Goal: Check status: Check status

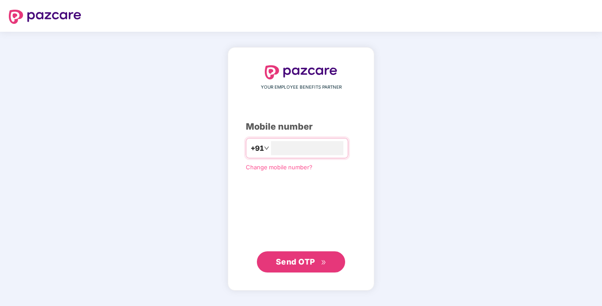
type input "**********"
click at [312, 263] on span "Send OTP" at bounding box center [295, 261] width 39 height 9
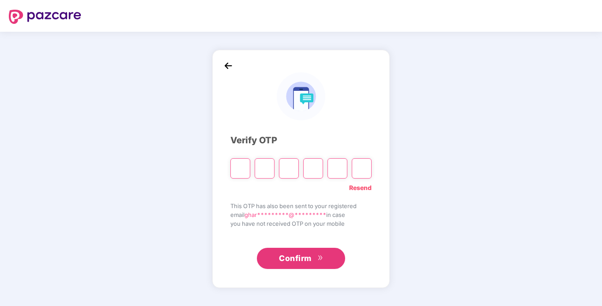
type input "*"
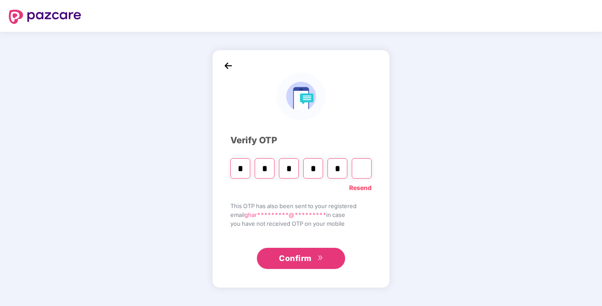
type input "*"
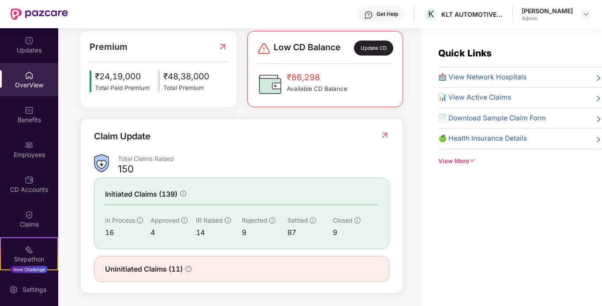
scroll to position [234, 0]
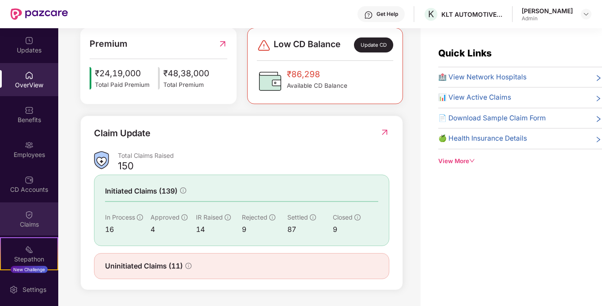
click at [35, 211] on div "Claims" at bounding box center [29, 219] width 58 height 33
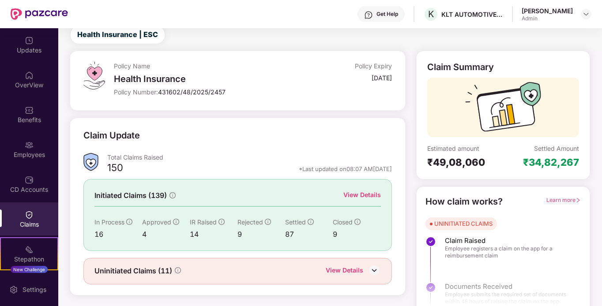
scroll to position [39, 0]
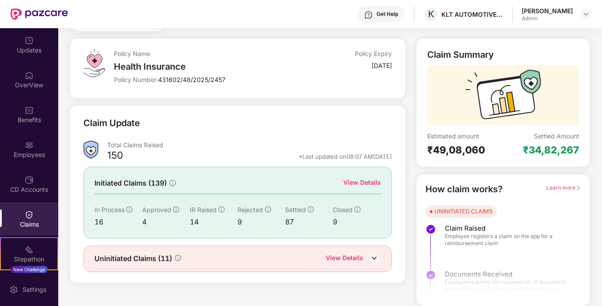
click at [108, 207] on span "In Process" at bounding box center [109, 210] width 30 height 8
click at [357, 184] on div "View Details" at bounding box center [362, 183] width 38 height 10
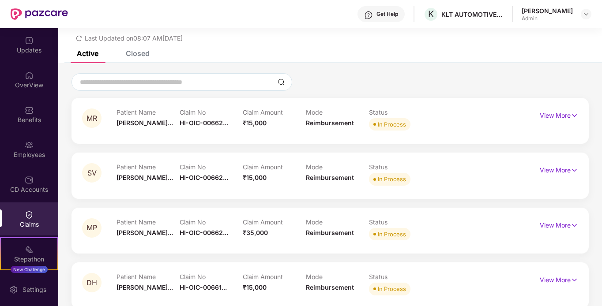
scroll to position [39, 0]
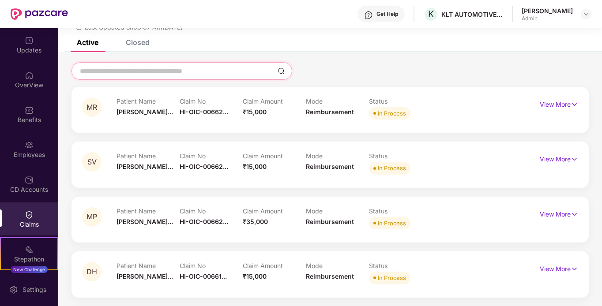
click at [167, 75] on input at bounding box center [176, 71] width 195 height 9
type input "*"
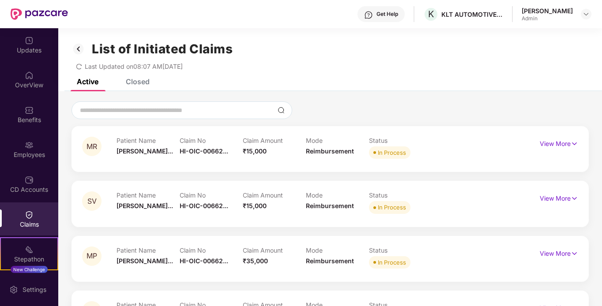
click at [140, 83] on div "Closed" at bounding box center [138, 81] width 24 height 9
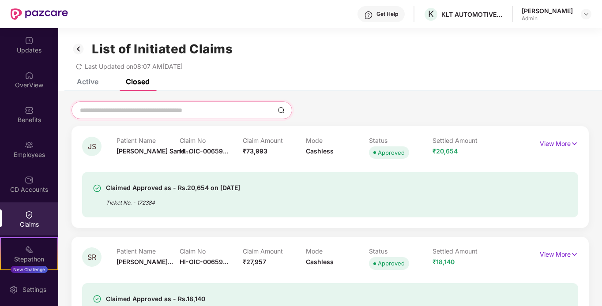
click at [168, 112] on input at bounding box center [176, 110] width 195 height 9
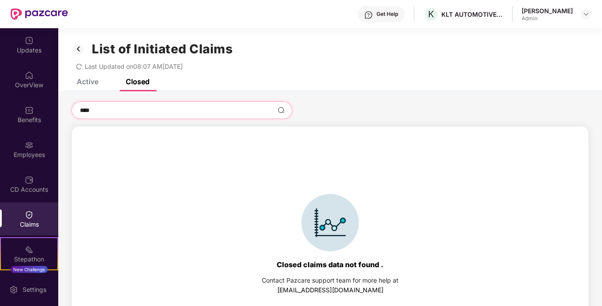
click at [146, 110] on input "****" at bounding box center [176, 110] width 195 height 9
drag, startPoint x: 136, startPoint y: 112, endPoint x: 73, endPoint y: 105, distance: 63.0
click at [73, 105] on div "****" at bounding box center [181, 110] width 221 height 18
paste input "**"
type input "******"
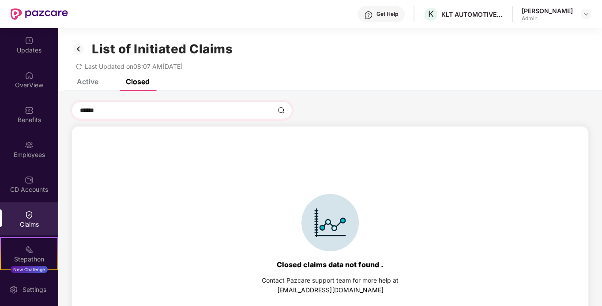
drag, startPoint x: 143, startPoint y: 116, endPoint x: 79, endPoint y: 113, distance: 63.6
click at [79, 113] on div "******" at bounding box center [181, 110] width 221 height 18
drag, startPoint x: 117, startPoint y: 111, endPoint x: 72, endPoint y: 110, distance: 44.6
click at [72, 110] on div "******" at bounding box center [181, 110] width 221 height 18
click at [77, 51] on img at bounding box center [78, 48] width 14 height 15
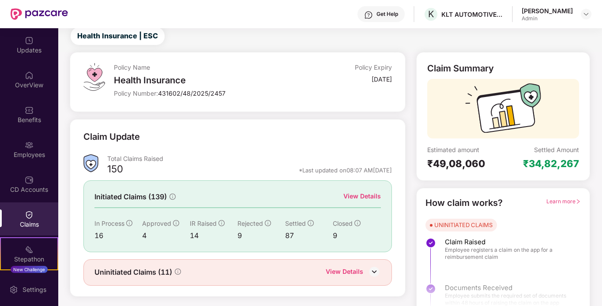
scroll to position [39, 0]
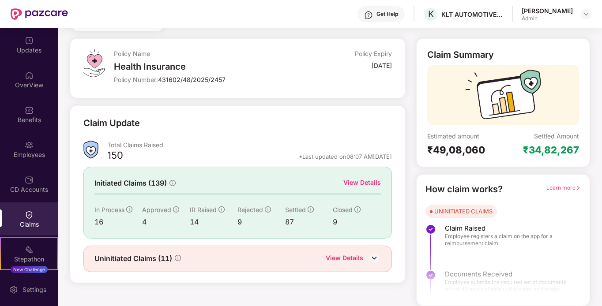
click at [362, 183] on div "View Details" at bounding box center [362, 183] width 38 height 10
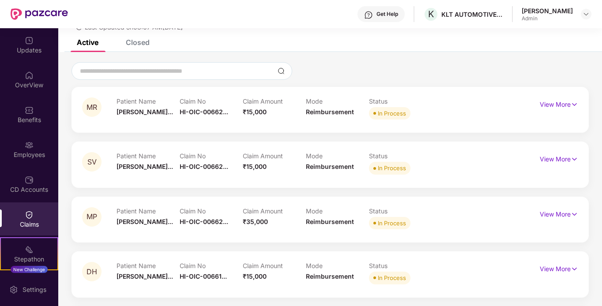
click at [141, 47] on div "Closed" at bounding box center [131, 42] width 37 height 19
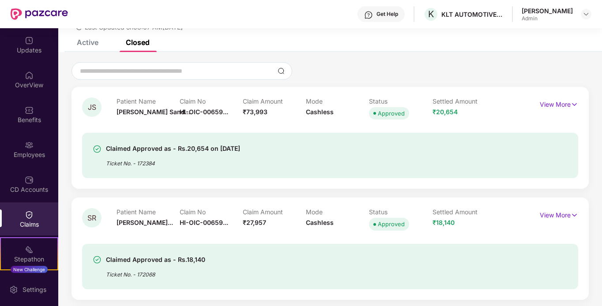
click at [138, 41] on div "Closed" at bounding box center [138, 42] width 24 height 9
click at [144, 69] on input at bounding box center [176, 71] width 195 height 9
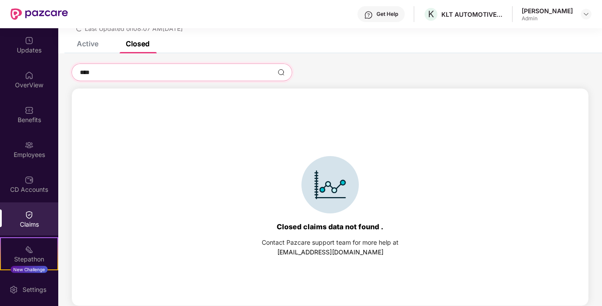
scroll to position [38, 0]
type input "**********"
click at [146, 75] on input "**********" at bounding box center [176, 72] width 195 height 9
drag, startPoint x: 146, startPoint y: 75, endPoint x: 78, endPoint y: 72, distance: 68.0
click at [78, 72] on div "**********" at bounding box center [181, 73] width 221 height 18
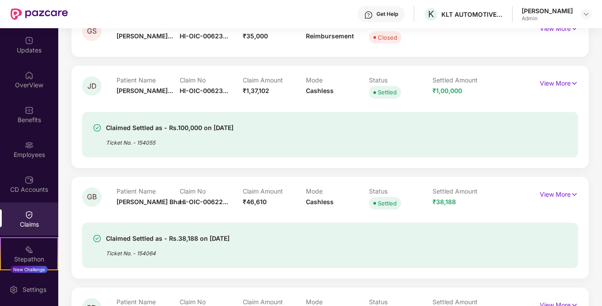
scroll to position [0, 0]
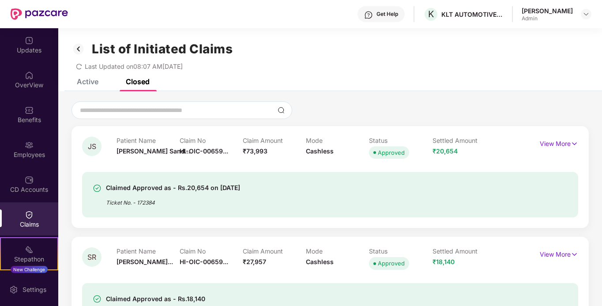
click at [78, 46] on img at bounding box center [78, 48] width 14 height 15
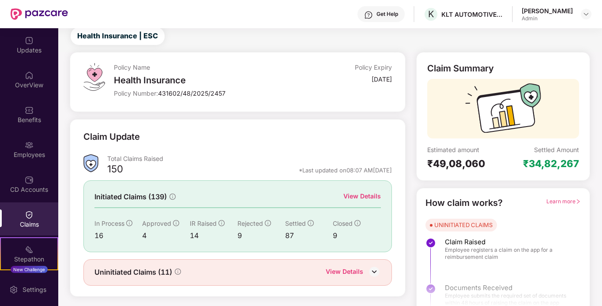
scroll to position [39, 0]
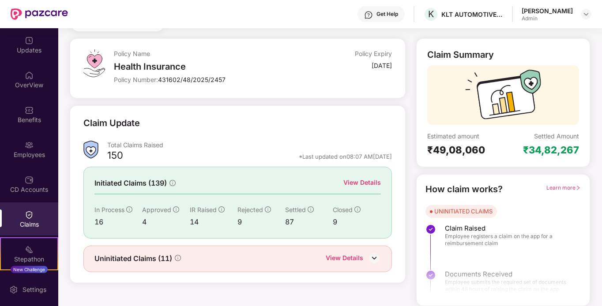
click at [198, 222] on div "14" at bounding box center [214, 222] width 48 height 11
click at [195, 221] on div "14" at bounding box center [214, 222] width 48 height 11
click at [145, 220] on div "4" at bounding box center [166, 222] width 48 height 11
click at [93, 219] on div "Initiated Claims (139) View Details In Process 16 Approved 4 IR Raised 14 Rejec…" at bounding box center [237, 202] width 308 height 71
click at [378, 259] on img at bounding box center [374, 258] width 13 height 13
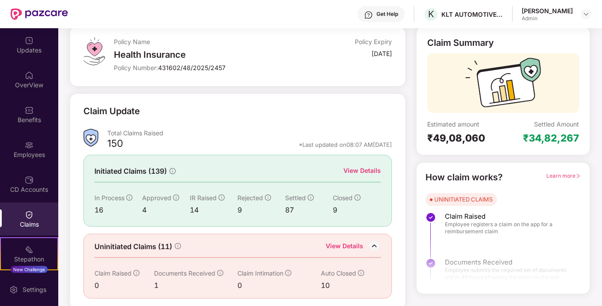
scroll to position [55, 0]
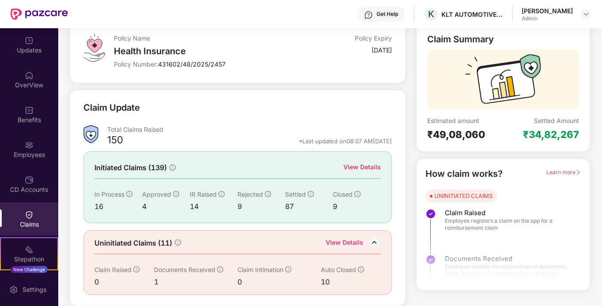
click at [364, 243] on div "View Details" at bounding box center [353, 243] width 55 height 11
click at [345, 242] on div "View Details" at bounding box center [345, 243] width 38 height 11
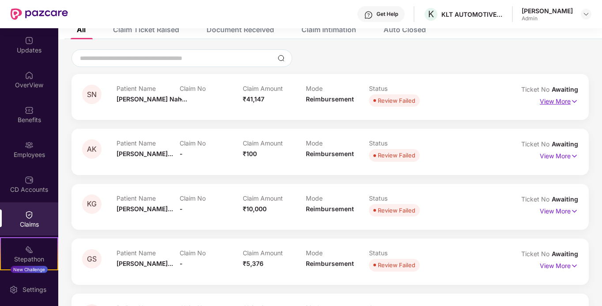
click at [567, 101] on p "View More" at bounding box center [559, 100] width 38 height 12
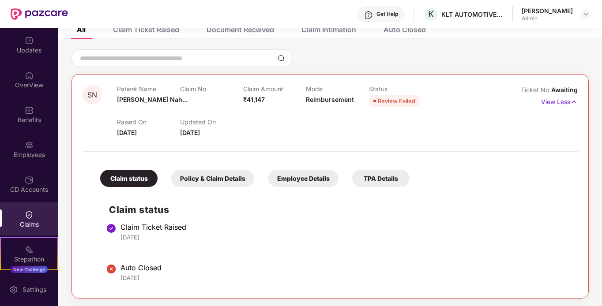
click at [194, 177] on div "Policy & Claim Details" at bounding box center [212, 178] width 83 height 17
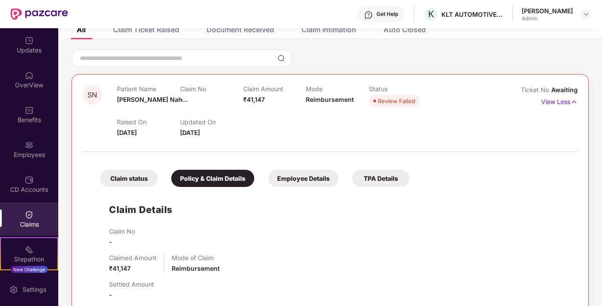
click at [319, 184] on div "Employee Details" at bounding box center [303, 178] width 70 height 17
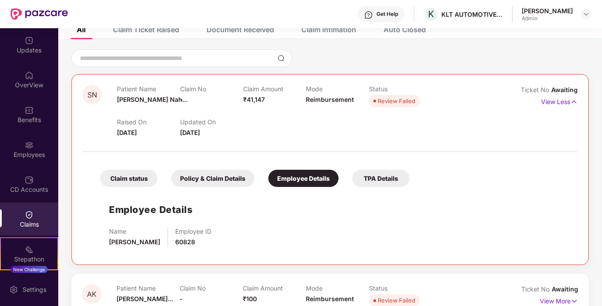
click at [370, 182] on div "TPA Details" at bounding box center [380, 178] width 57 height 17
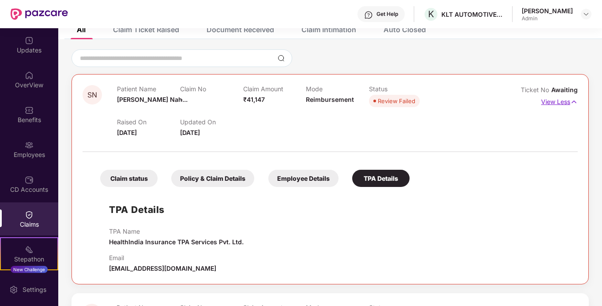
click at [561, 102] on p "View Less" at bounding box center [559, 101] width 37 height 12
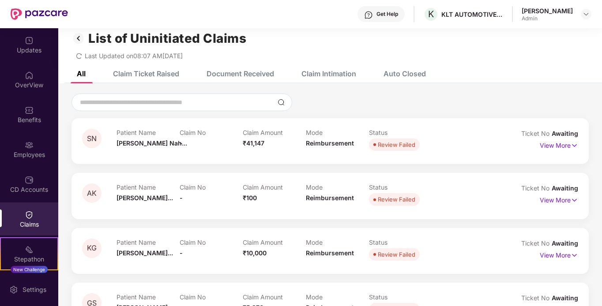
scroll to position [0, 0]
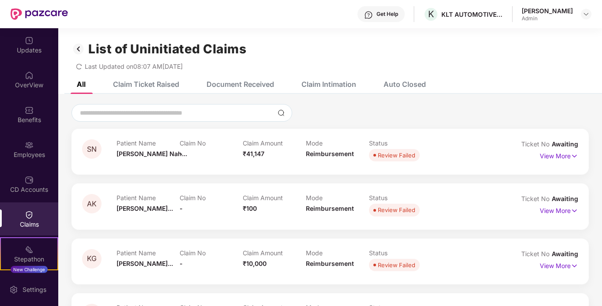
click at [155, 88] on div "Claim Ticket Raised" at bounding box center [146, 84] width 66 height 9
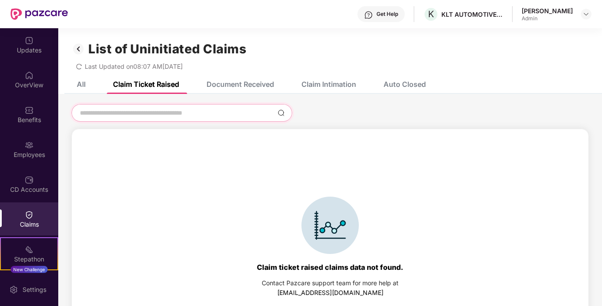
click at [177, 111] on input at bounding box center [176, 113] width 195 height 9
type input "******"
click at [232, 88] on div "Document Received" at bounding box center [241, 84] width 68 height 9
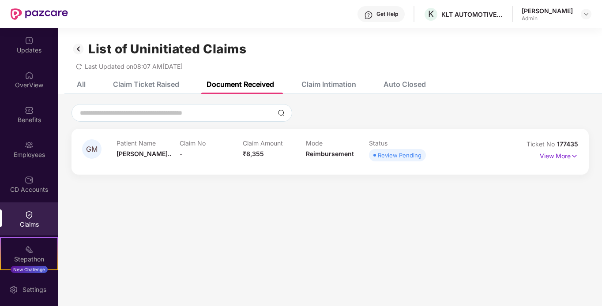
click at [324, 87] on div "Claim Intimation" at bounding box center [328, 84] width 55 height 9
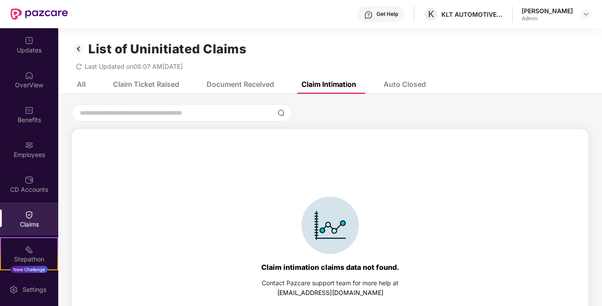
click at [406, 86] on div "Auto Closed" at bounding box center [404, 84] width 42 height 9
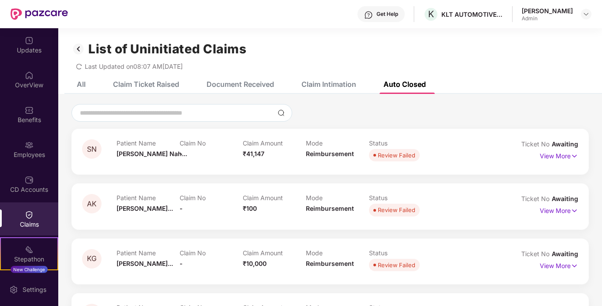
click at [79, 83] on div "All" at bounding box center [81, 84] width 9 height 9
click at [79, 49] on img at bounding box center [78, 48] width 14 height 15
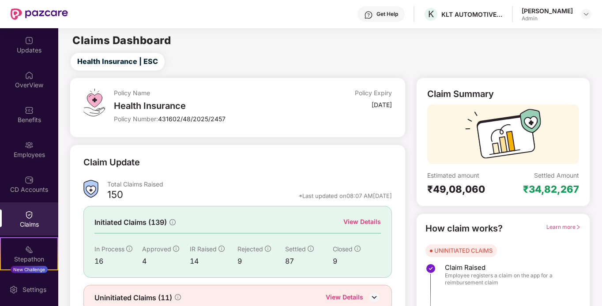
click at [372, 225] on div "View Details" at bounding box center [362, 222] width 38 height 10
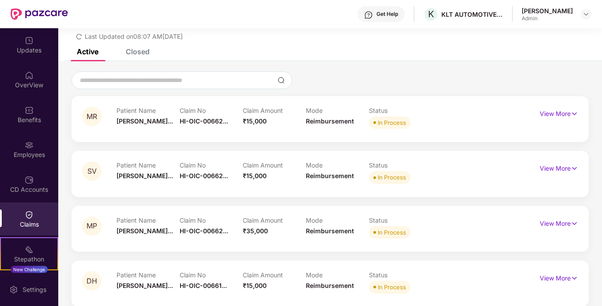
scroll to position [44, 0]
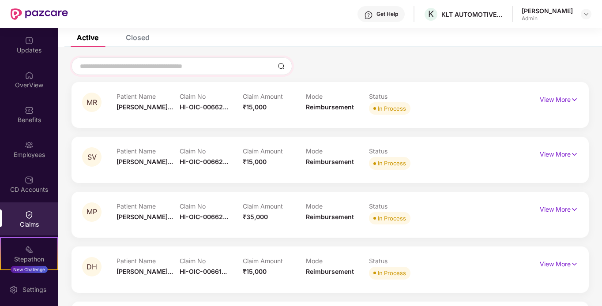
click at [155, 72] on div at bounding box center [181, 66] width 221 height 18
click at [158, 68] on input at bounding box center [176, 66] width 195 height 9
type input "*"
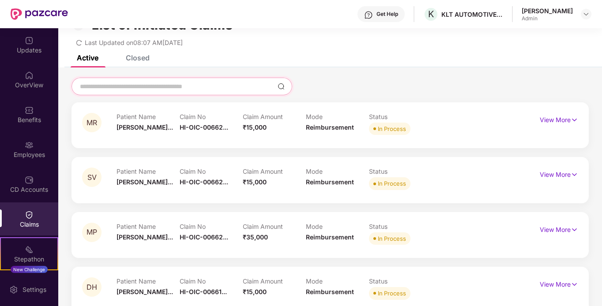
scroll to position [0, 0]
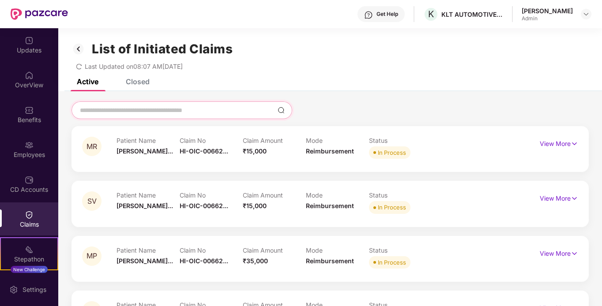
click at [98, 113] on input at bounding box center [176, 110] width 195 height 9
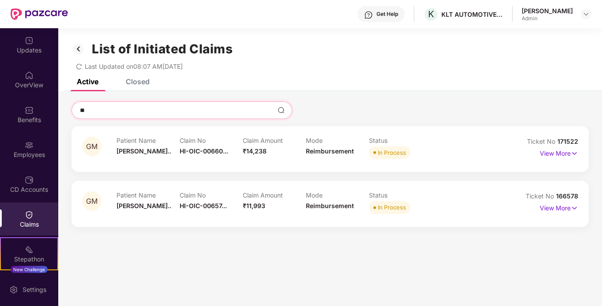
type input "*"
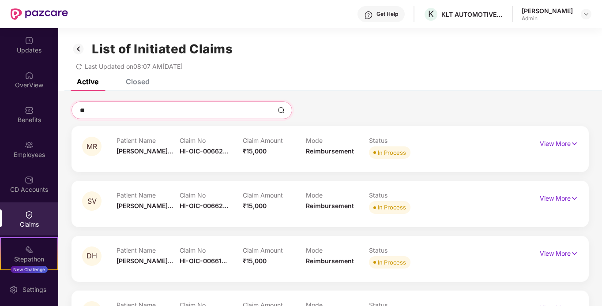
type input "*"
